Goal: Task Accomplishment & Management: Use online tool/utility

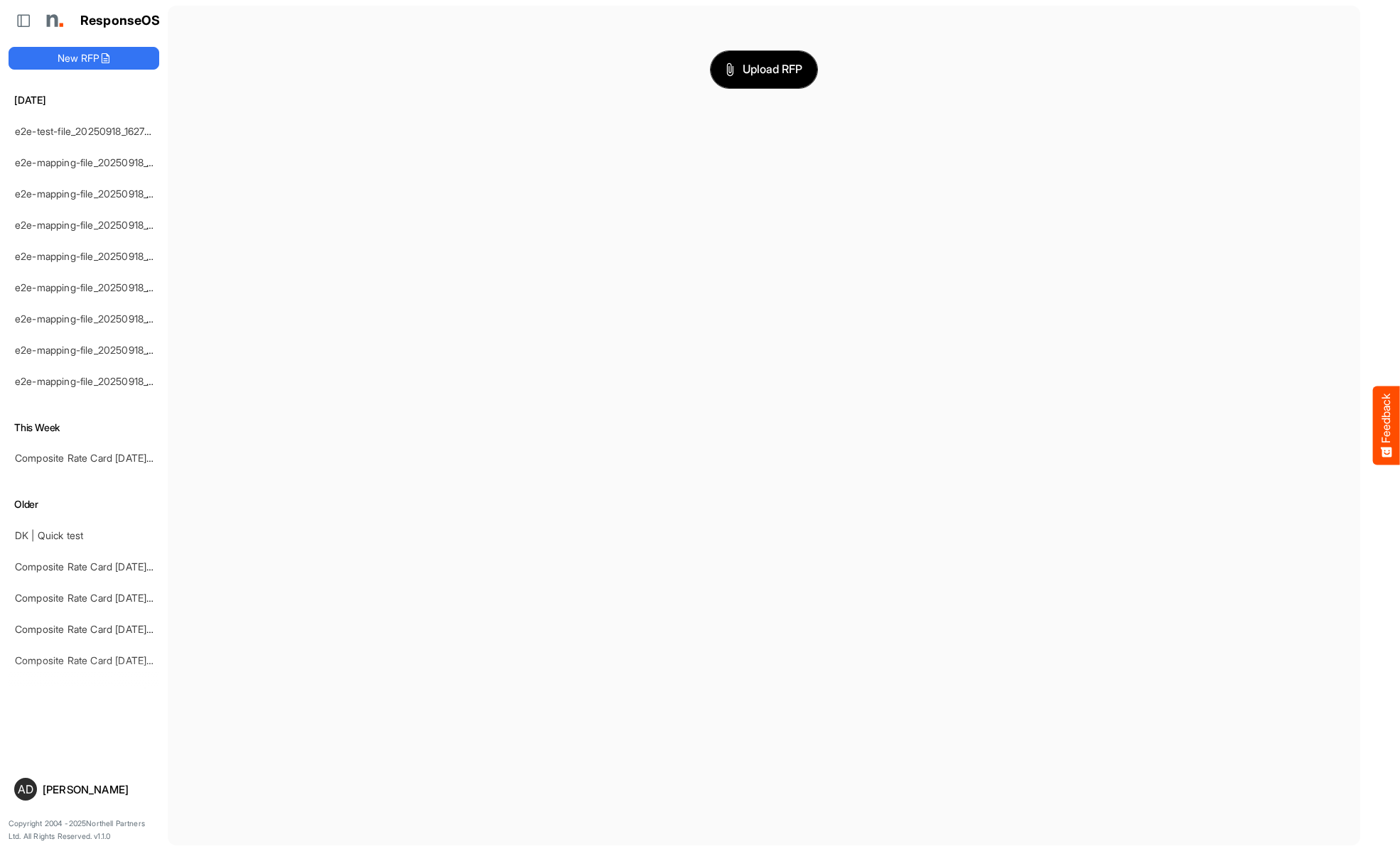
click at [764, 69] on span "Upload RFP" at bounding box center [764, 69] width 77 height 18
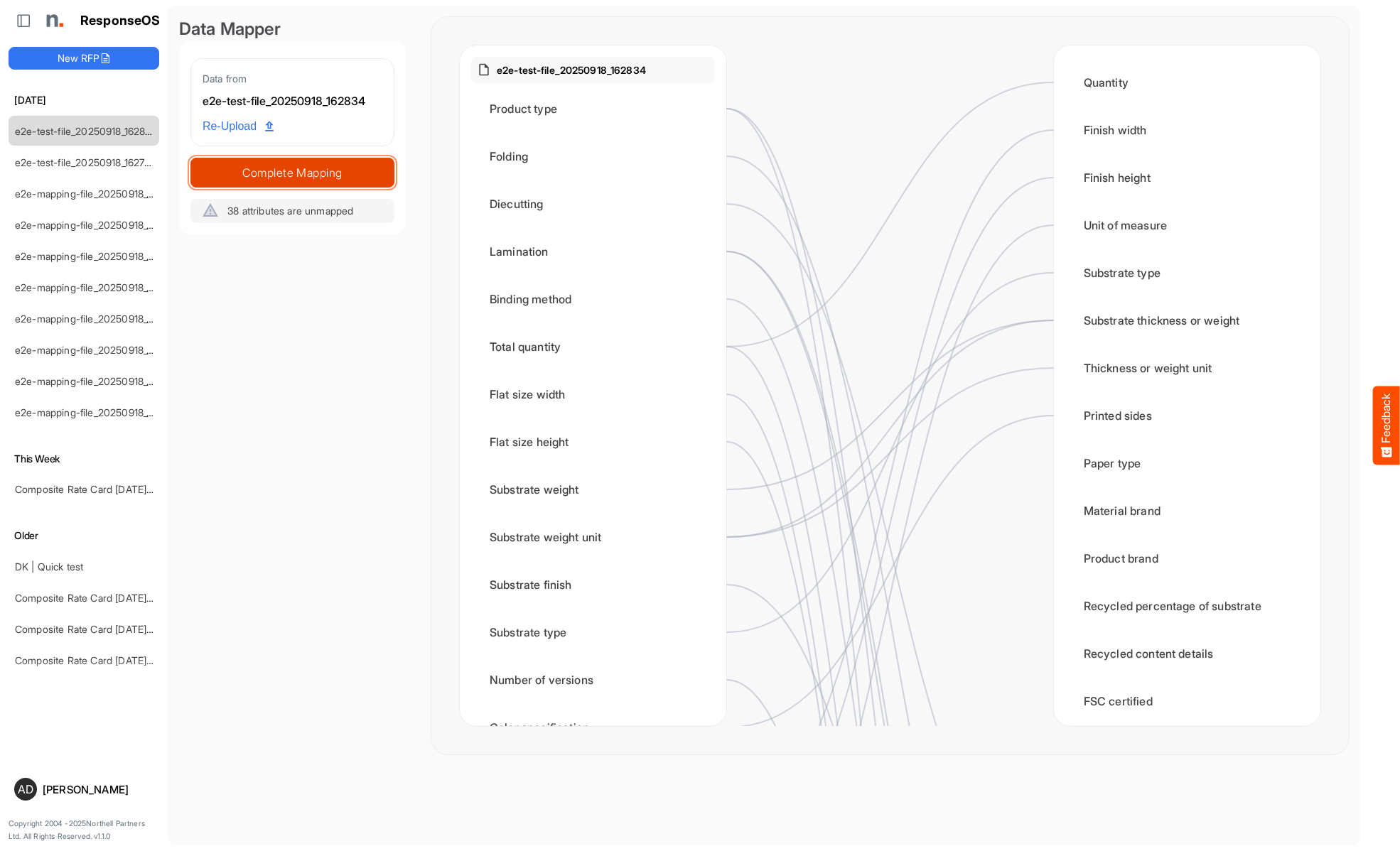
click at [292, 172] on span "Complete Mapping" at bounding box center [292, 172] width 203 height 20
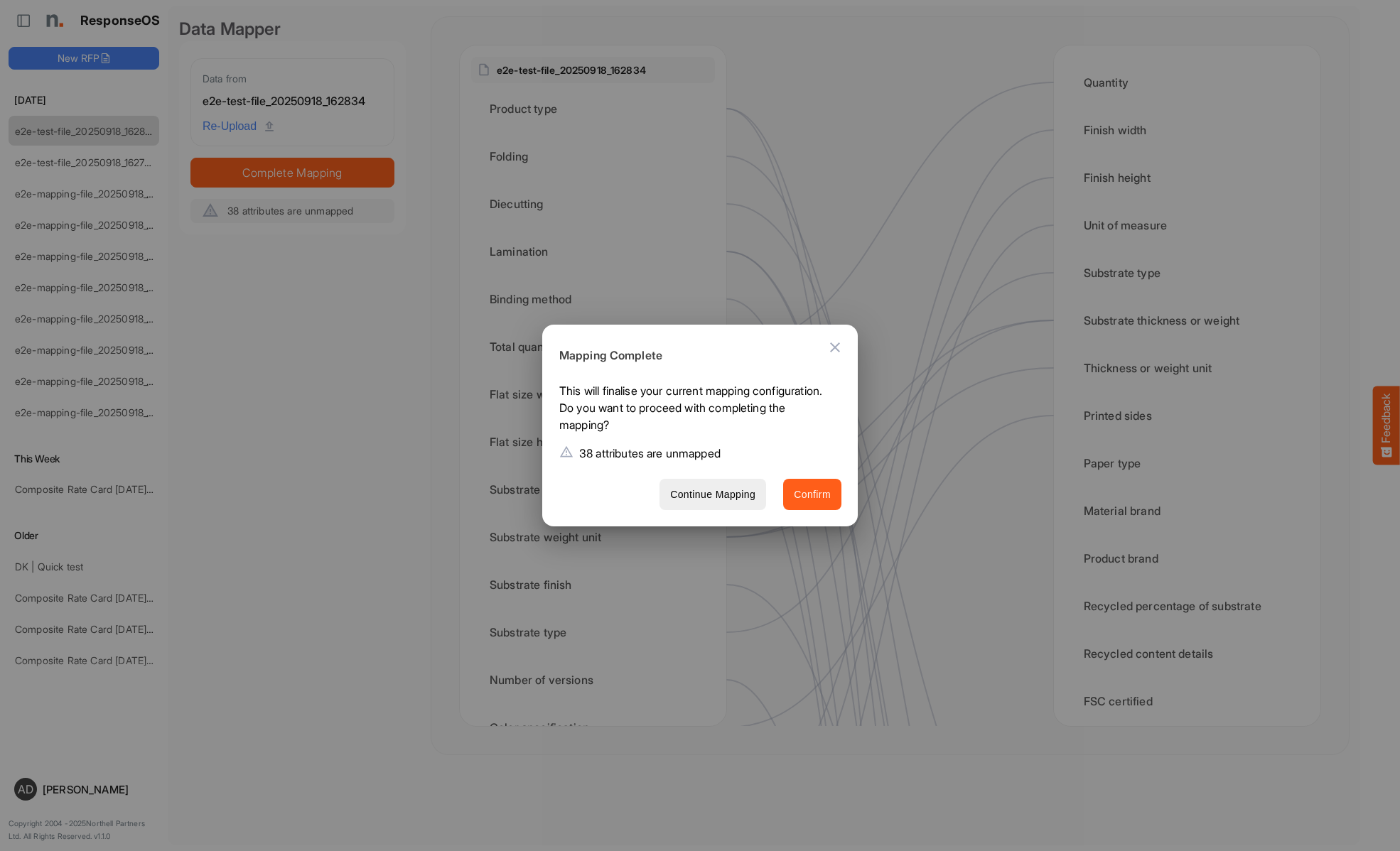
click at [812, 494] on span "Confirm" at bounding box center [812, 494] width 37 height 17
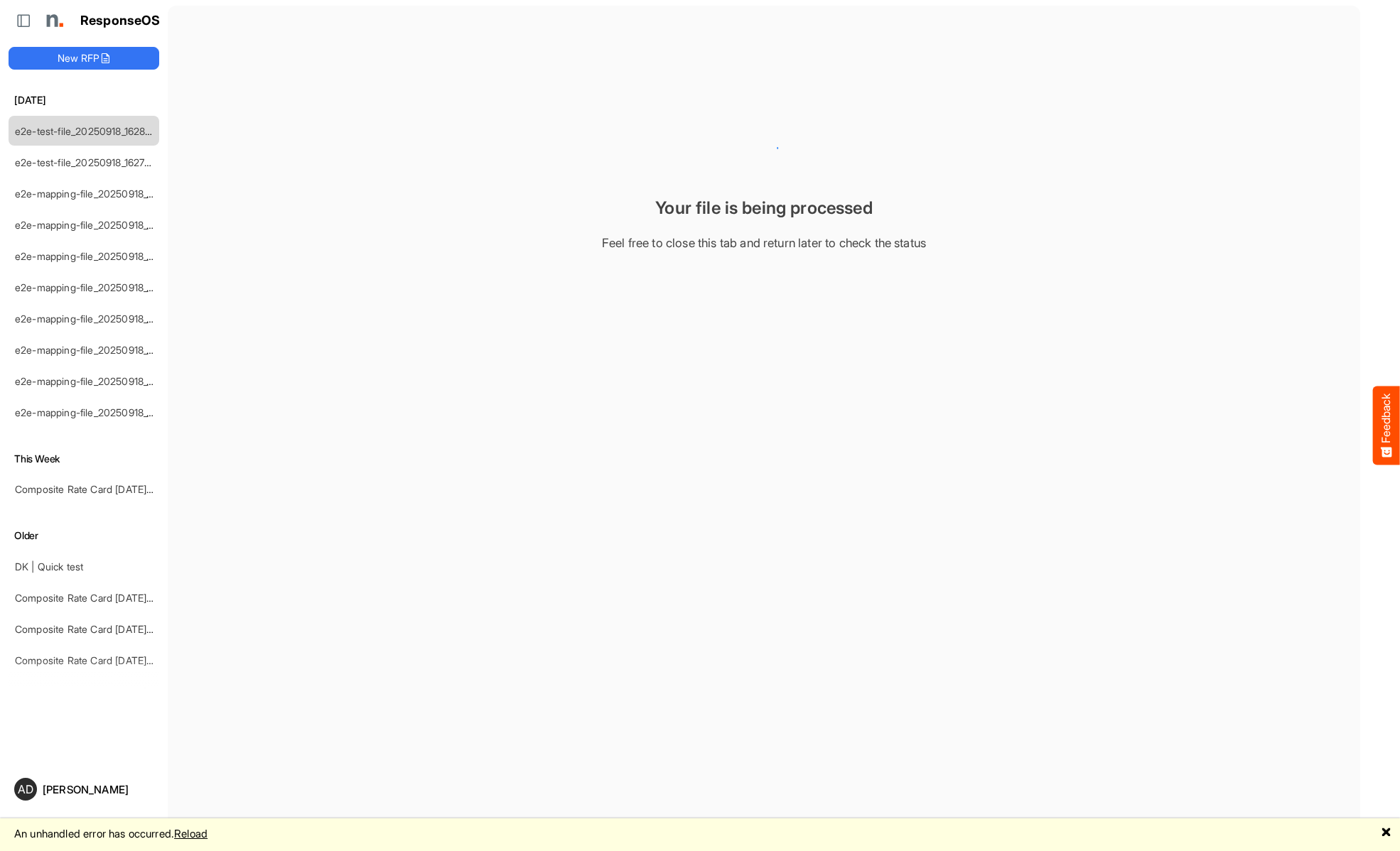
click at [552, 281] on main "Your file is being processed Feel free to close this tab and return later to ch…" at bounding box center [764, 426] width 1192 height 840
